Goal: Transaction & Acquisition: Book appointment/travel/reservation

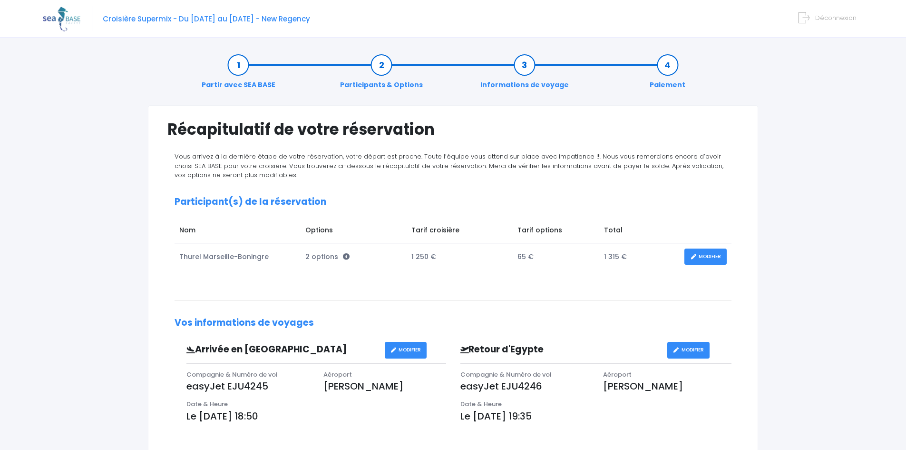
click at [406, 350] on link "MODIFIER" at bounding box center [406, 350] width 42 height 17
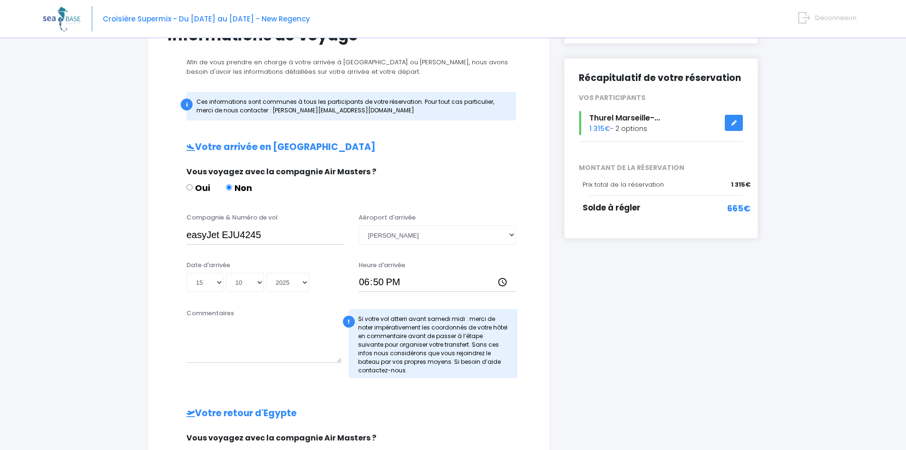
scroll to position [95, 0]
click at [253, 278] on select "Mois 01 02 03 04 05 06 07 08 09 10 11 12" at bounding box center [245, 281] width 38 height 19
select select "11"
click at [226, 272] on select "Mois 01 02 03 04 05 06 07 08 09 10 11 12" at bounding box center [245, 281] width 38 height 19
type input "2025-11-15"
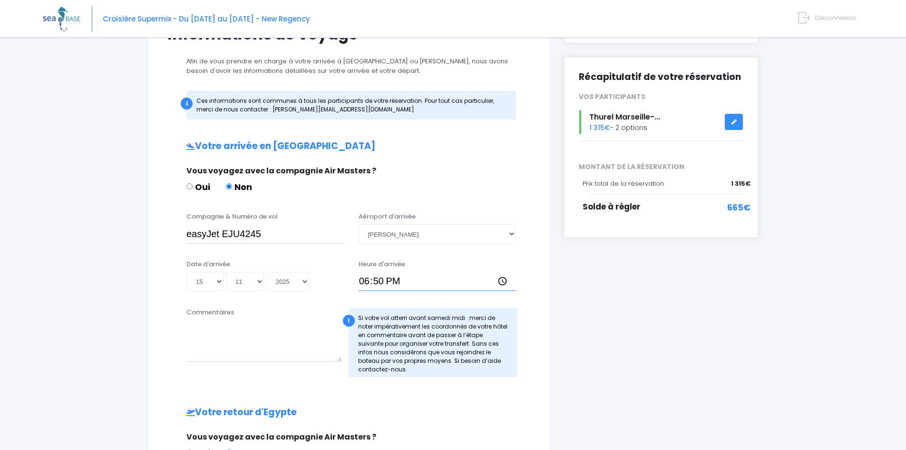
click at [423, 275] on input "18:50" at bounding box center [438, 281] width 158 height 19
click at [447, 235] on select "Choisir un aéroport Hurghada Marsa Alam" at bounding box center [438, 233] width 158 height 19
click at [391, 201] on div "Vous voyagez avec la compagnie Air Masters ? Oui Non" at bounding box center [347, 184] width 337 height 38
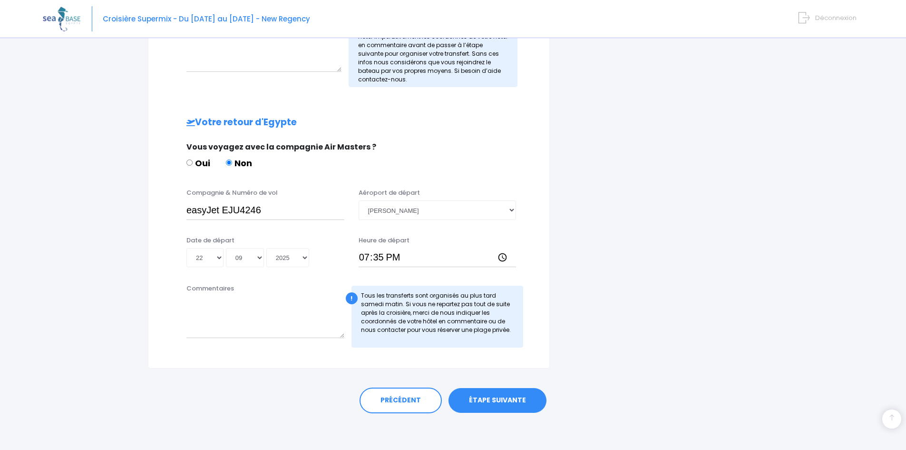
scroll to position [386, 0]
click at [245, 258] on select "Mois 01 02 03 04 05 06 07 08 09 10 11 12" at bounding box center [245, 255] width 38 height 19
select select "11"
click at [226, 246] on select "Mois 01 02 03 04 05 06 07 08 09 10 11 12" at bounding box center [245, 255] width 38 height 19
type input "2025-11-22"
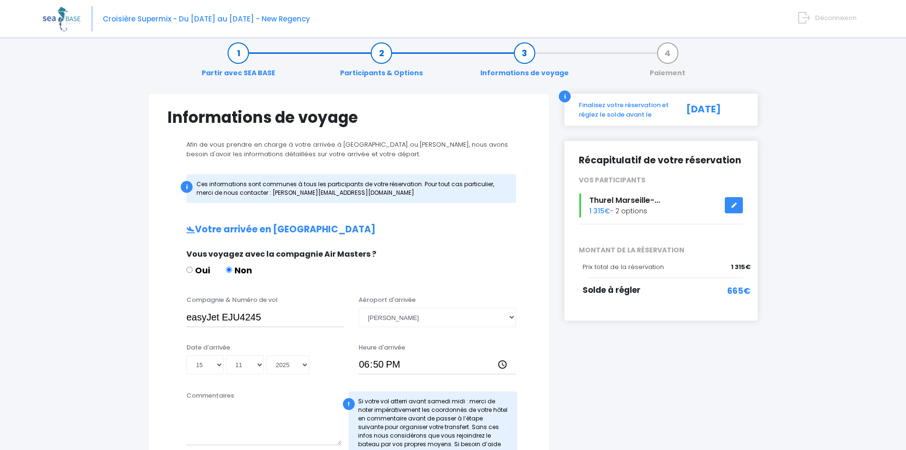
scroll to position [0, 0]
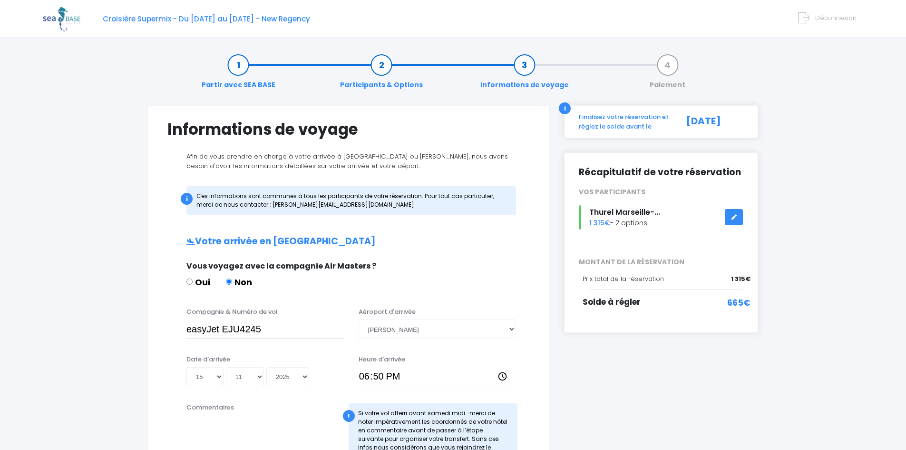
click at [381, 65] on link "Participants & Options" at bounding box center [381, 75] width 92 height 30
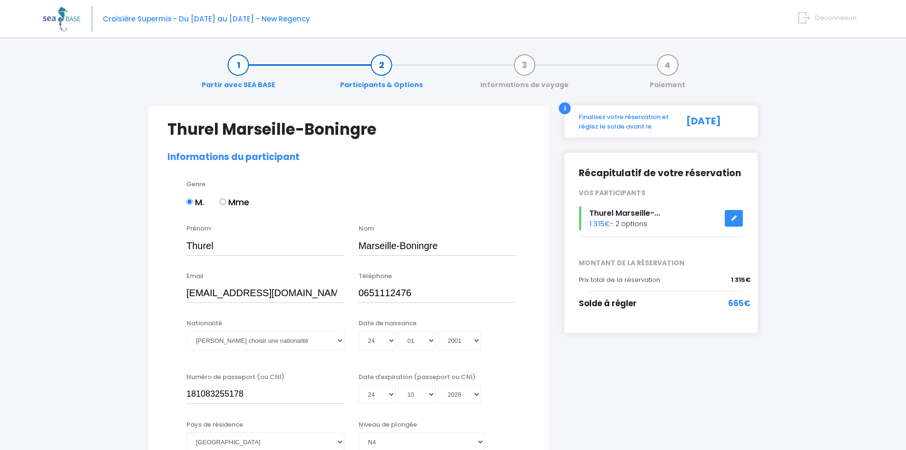
select select "N4"
click at [531, 69] on link "Informations de voyage" at bounding box center [525, 75] width 98 height 30
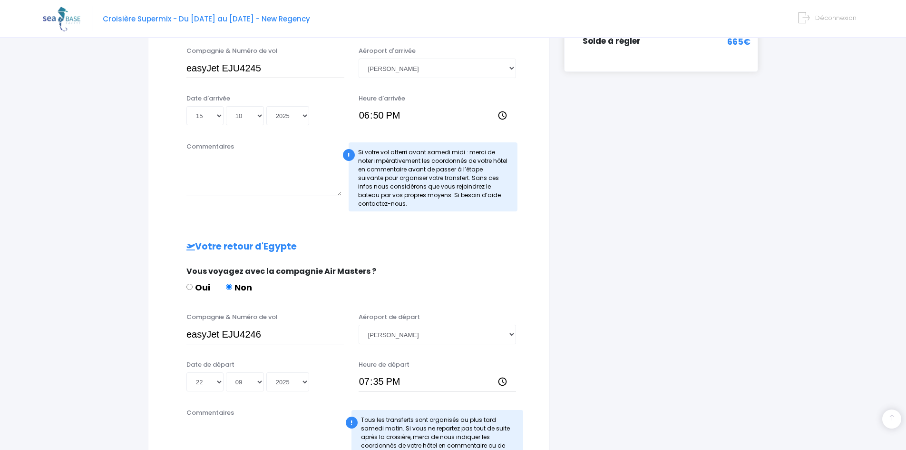
scroll to position [238, 0]
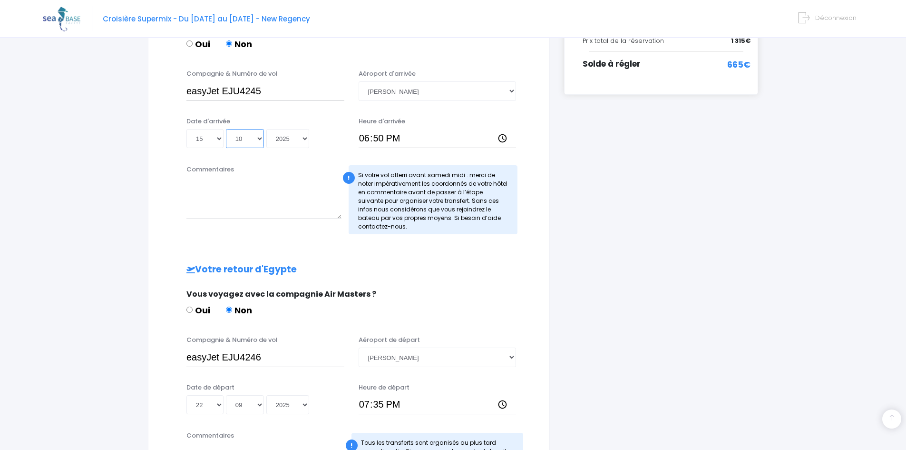
click at [253, 134] on select "Mois 01 02 03 04 05 06 07 08 09 10 11 12" at bounding box center [245, 138] width 38 height 19
select select "11"
click at [226, 129] on select "Mois 01 02 03 04 05 06 07 08 09 10 11 12" at bounding box center [245, 138] width 38 height 19
type input "2025-11-15"
click at [432, 301] on div "Vous voyagez avec la compagnie Air Masters ? Oui Non" at bounding box center [347, 307] width 337 height 38
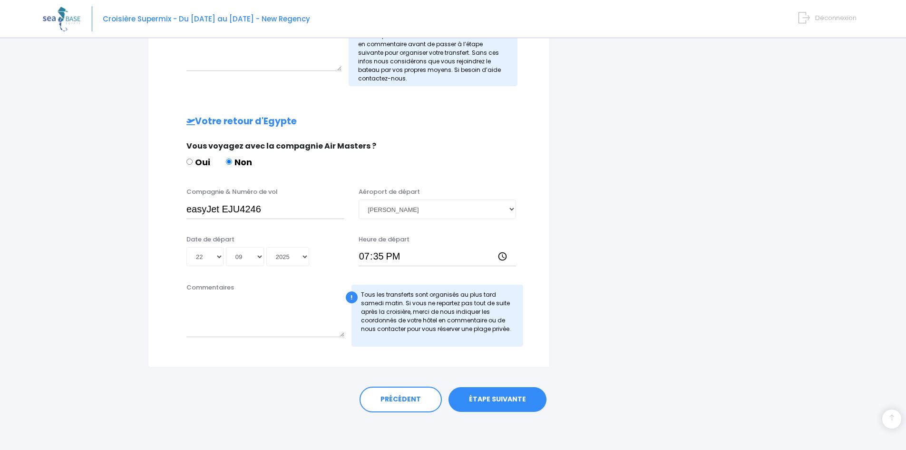
scroll to position [386, 0]
click at [255, 259] on select "Mois 01 02 03 04 05 06 07 08 09 10 11 12" at bounding box center [245, 255] width 38 height 19
select select "11"
click at [226, 246] on select "Mois 01 02 03 04 05 06 07 08 09 10 11 12" at bounding box center [245, 255] width 38 height 19
type input "2025-11-22"
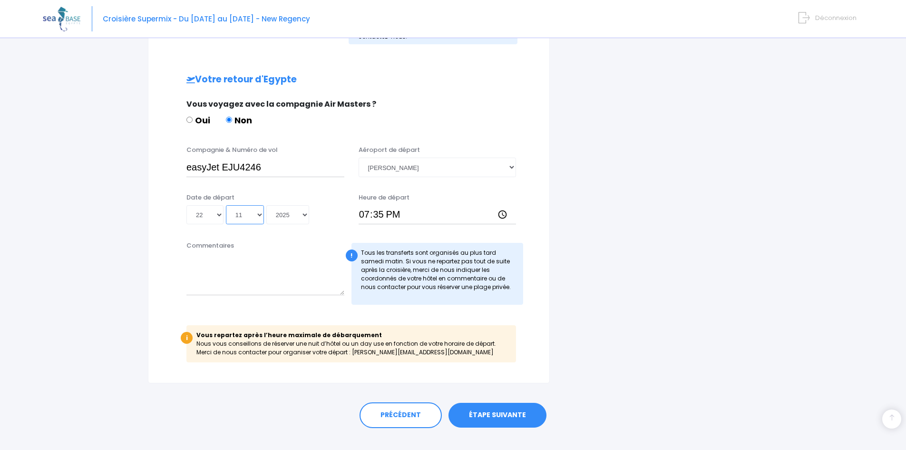
scroll to position [434, 0]
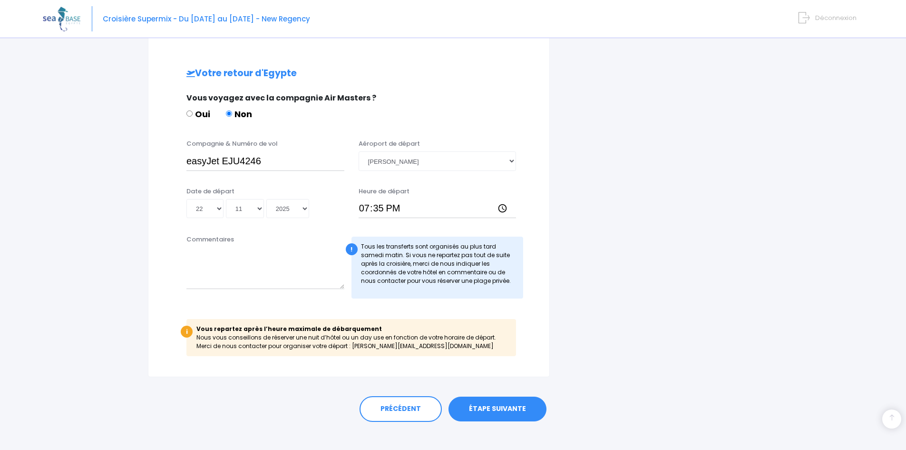
click at [510, 408] on link "ÉTAPE SUIVANTE" at bounding box center [498, 408] width 98 height 25
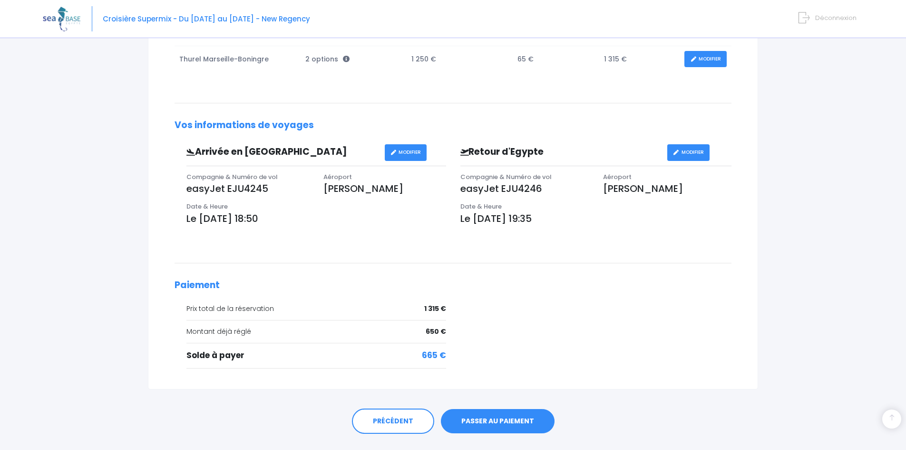
scroll to position [219, 0]
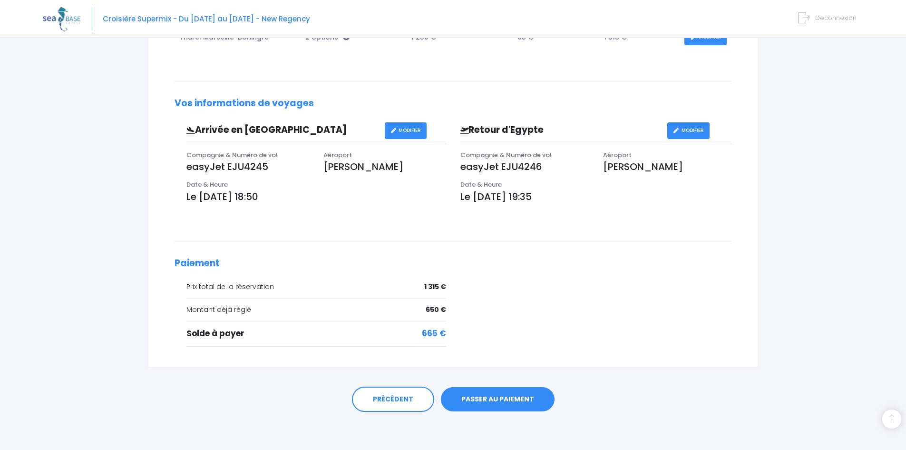
click at [501, 396] on link "PASSER AU PAIEMENT" at bounding box center [498, 399] width 114 height 25
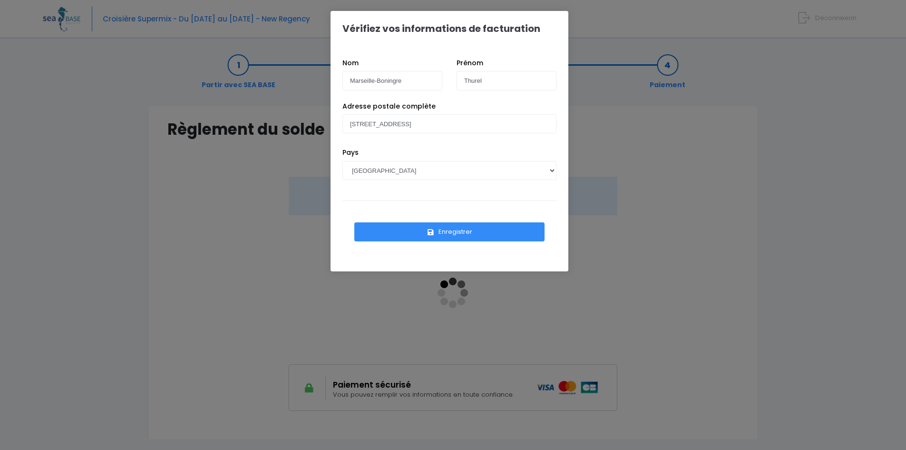
click at [432, 238] on button "Enregistrer" at bounding box center [449, 231] width 190 height 19
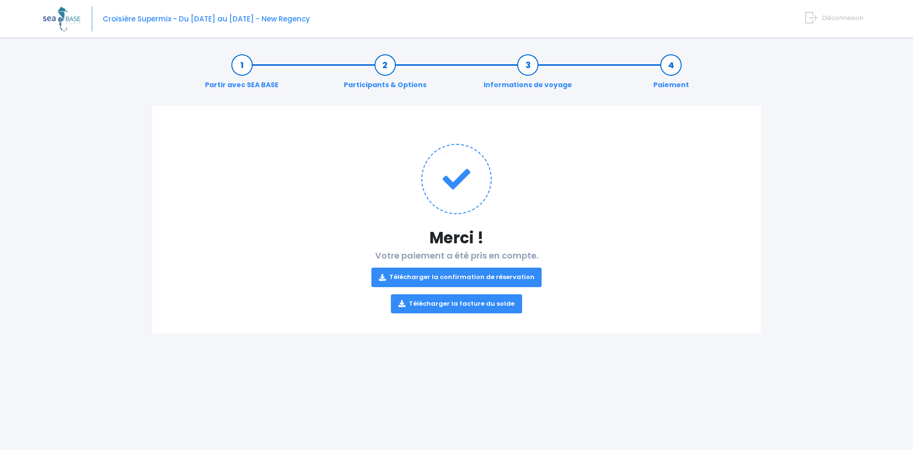
click at [487, 276] on link "Télécharger la confirmation de réservation" at bounding box center [457, 276] width 171 height 19
